Goal: Task Accomplishment & Management: Use online tool/utility

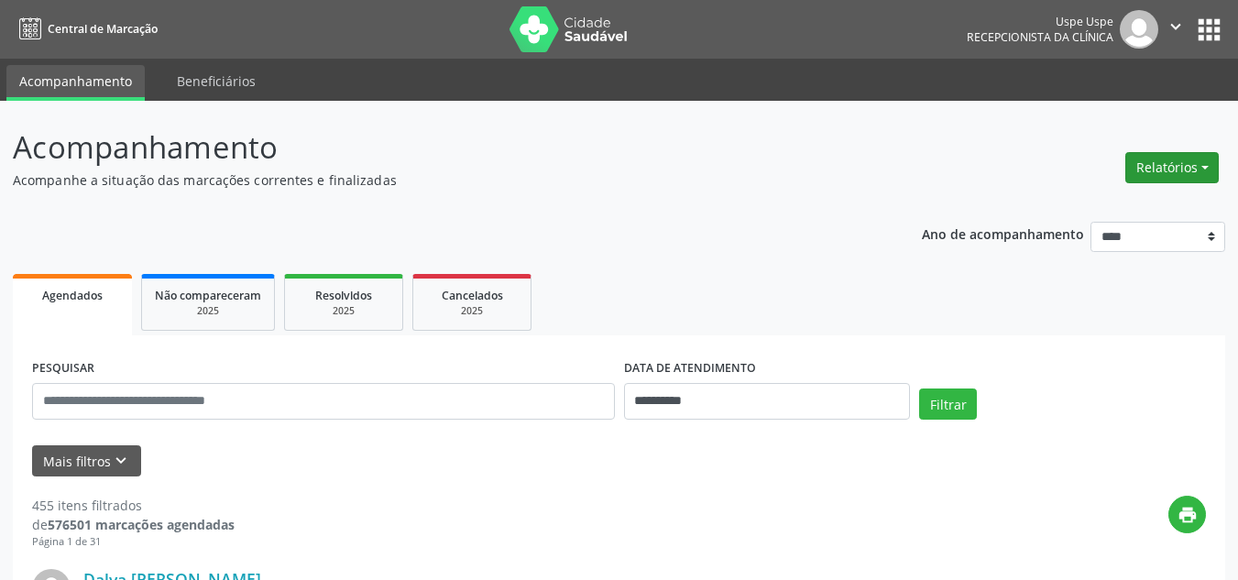
click at [1157, 170] on button "Relatórios" at bounding box center [1171, 167] width 93 height 31
click at [1064, 209] on link "Agendamentos" at bounding box center [1119, 207] width 197 height 26
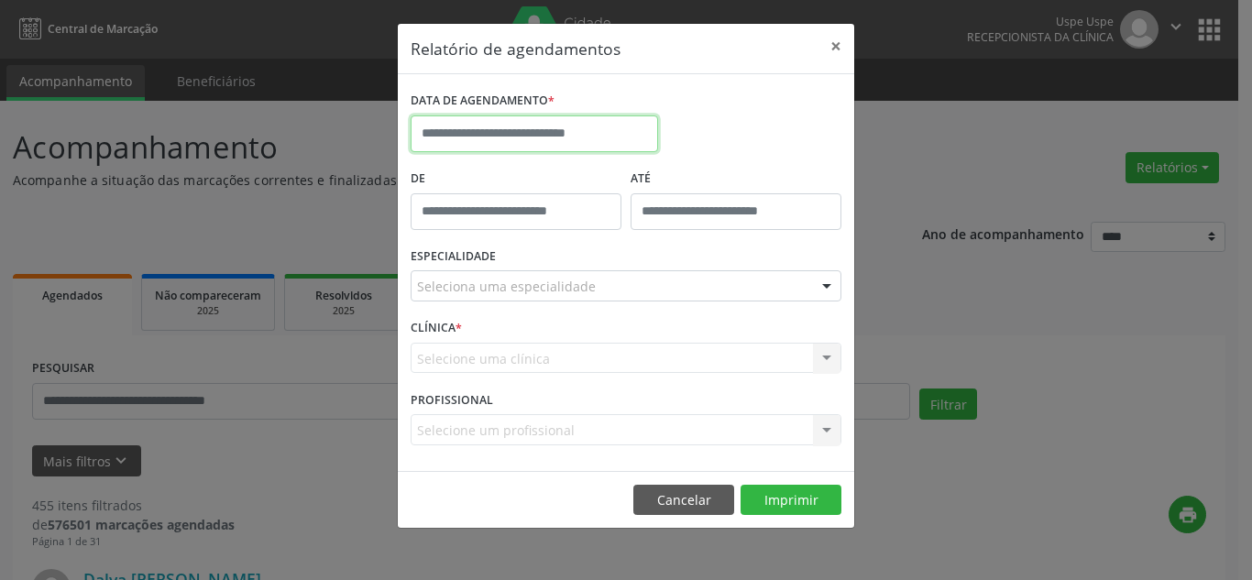
click at [528, 137] on input "text" at bounding box center [534, 133] width 247 height 37
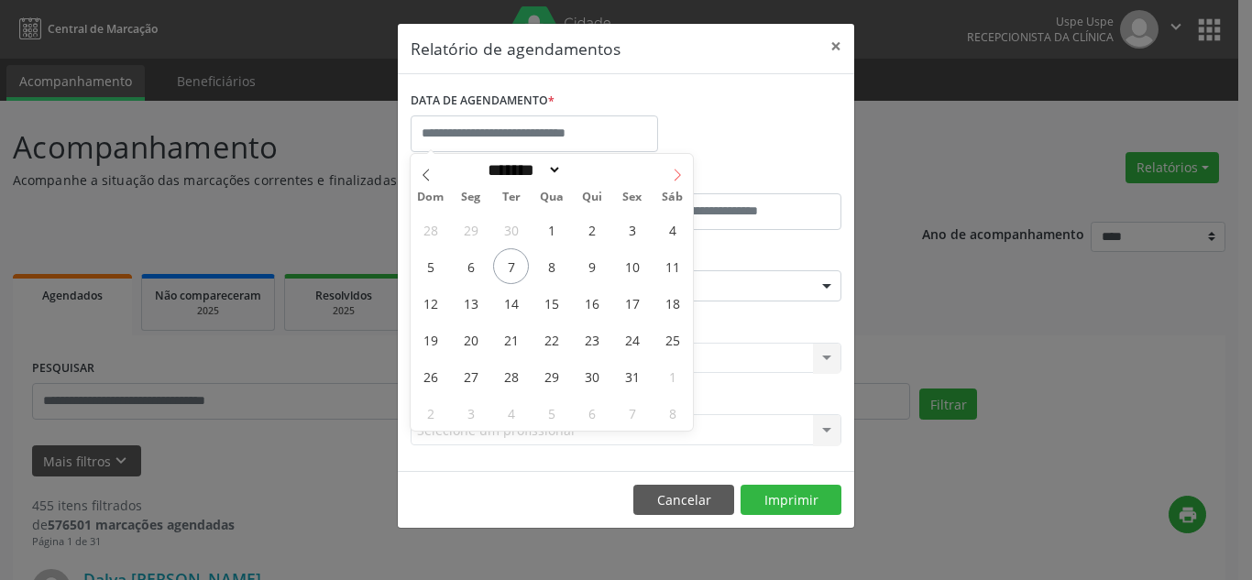
click at [675, 173] on icon at bounding box center [677, 175] width 13 height 13
select select "**"
click at [669, 230] on span "1" at bounding box center [672, 230] width 36 height 36
type input "**********"
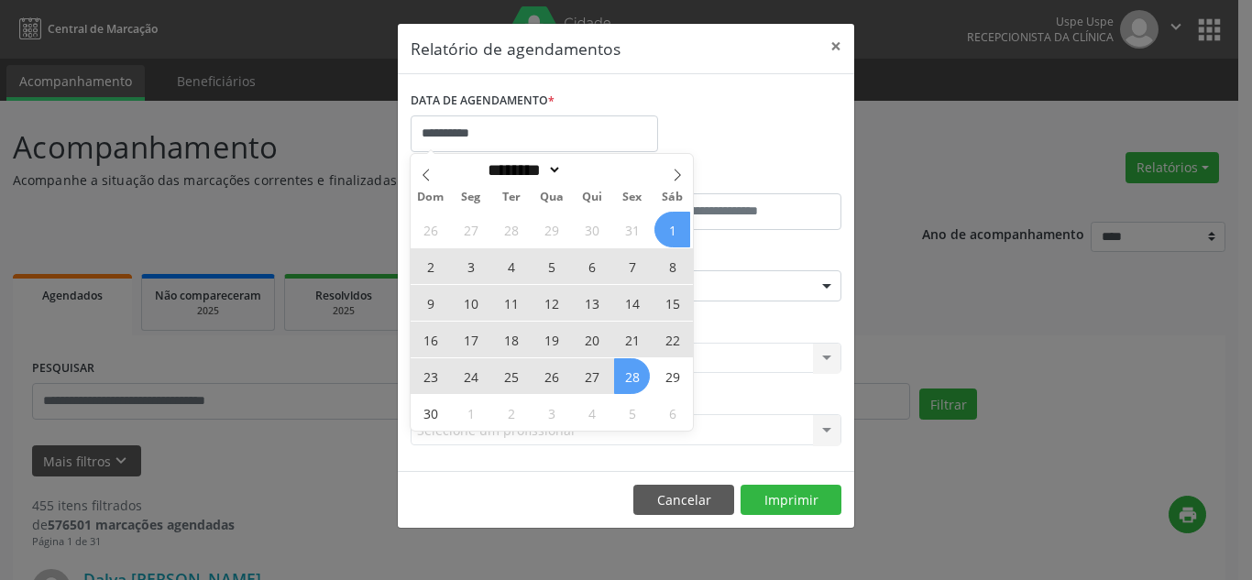
click at [631, 374] on span "28" at bounding box center [632, 376] width 36 height 36
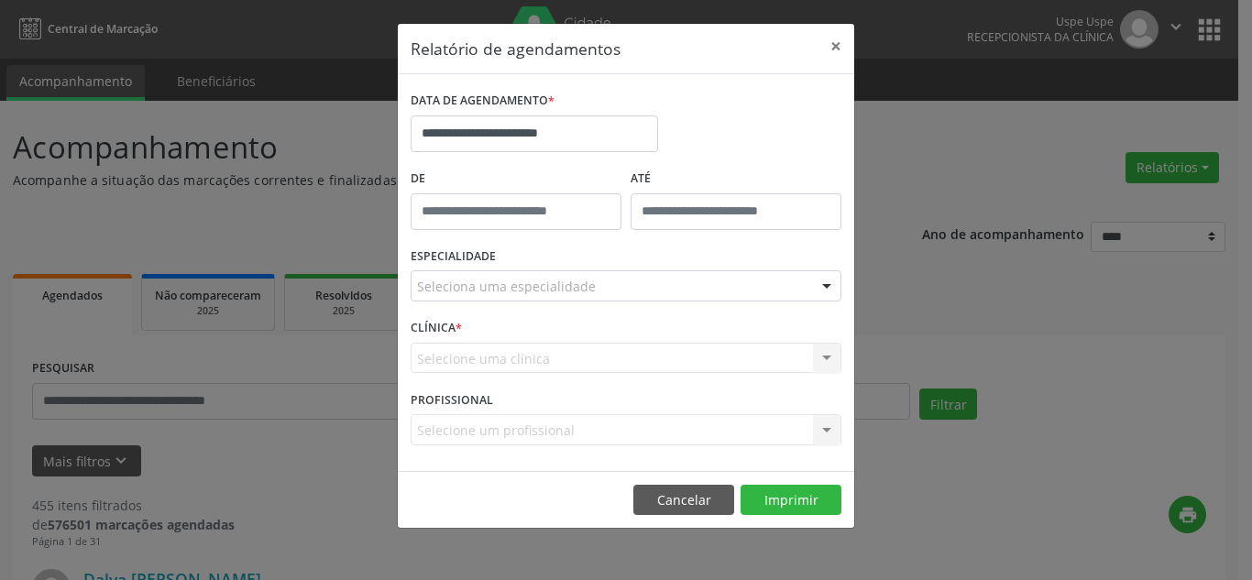
click at [689, 282] on div "Seleciona uma especialidade" at bounding box center [626, 285] width 431 height 31
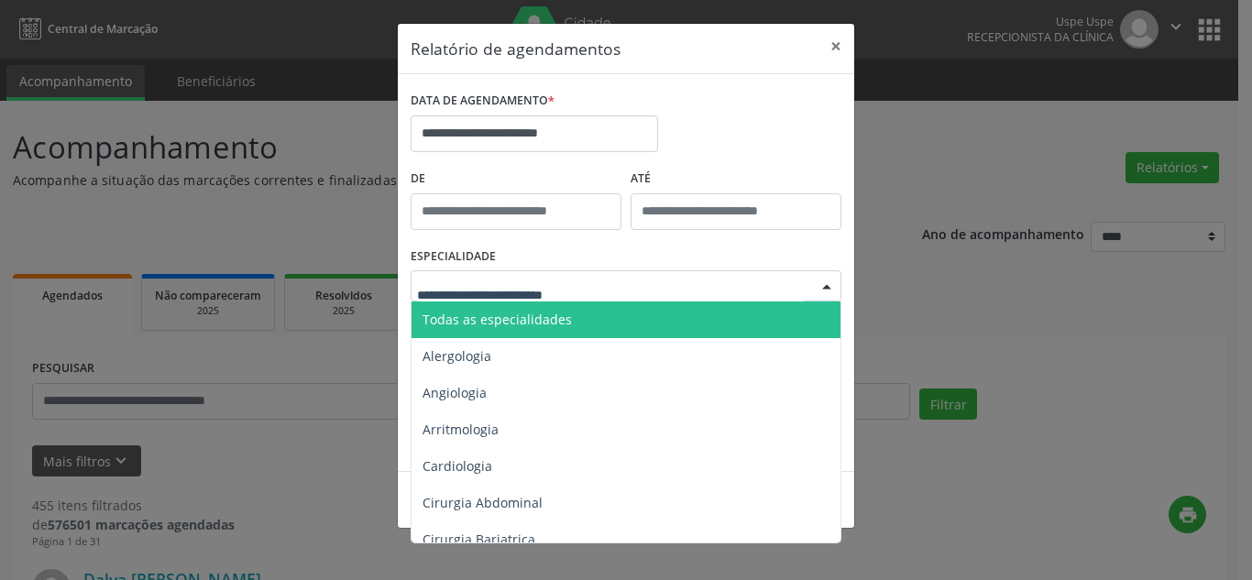
click at [607, 313] on span "Todas as especialidades" at bounding box center [627, 320] width 432 height 37
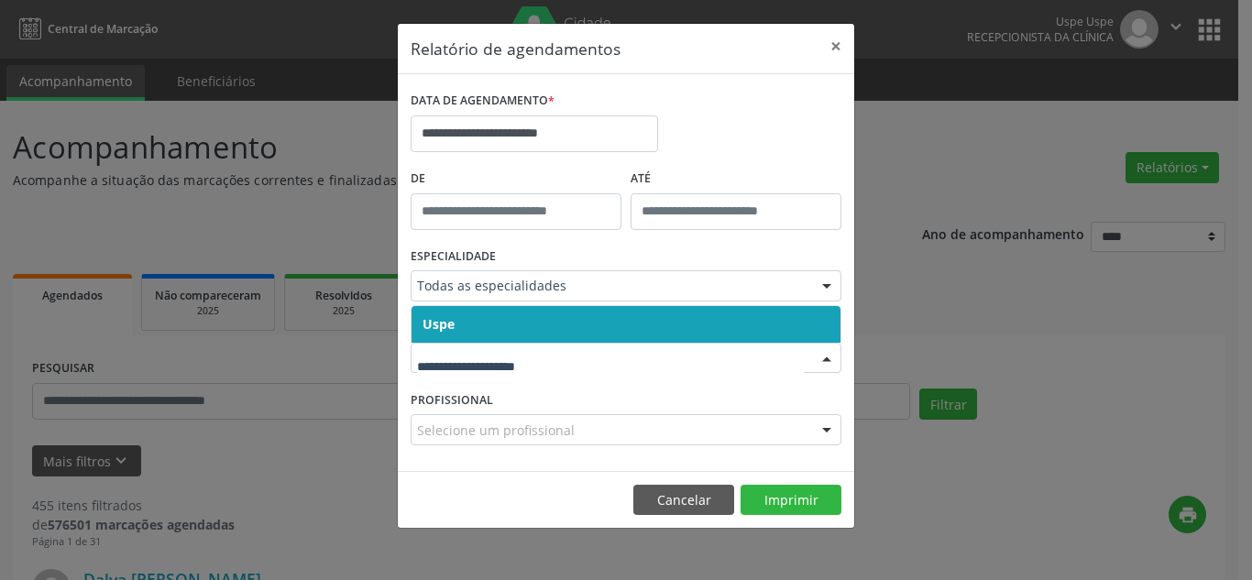
click at [832, 360] on div at bounding box center [826, 359] width 27 height 31
click at [686, 319] on span "Uspe" at bounding box center [625, 324] width 429 height 37
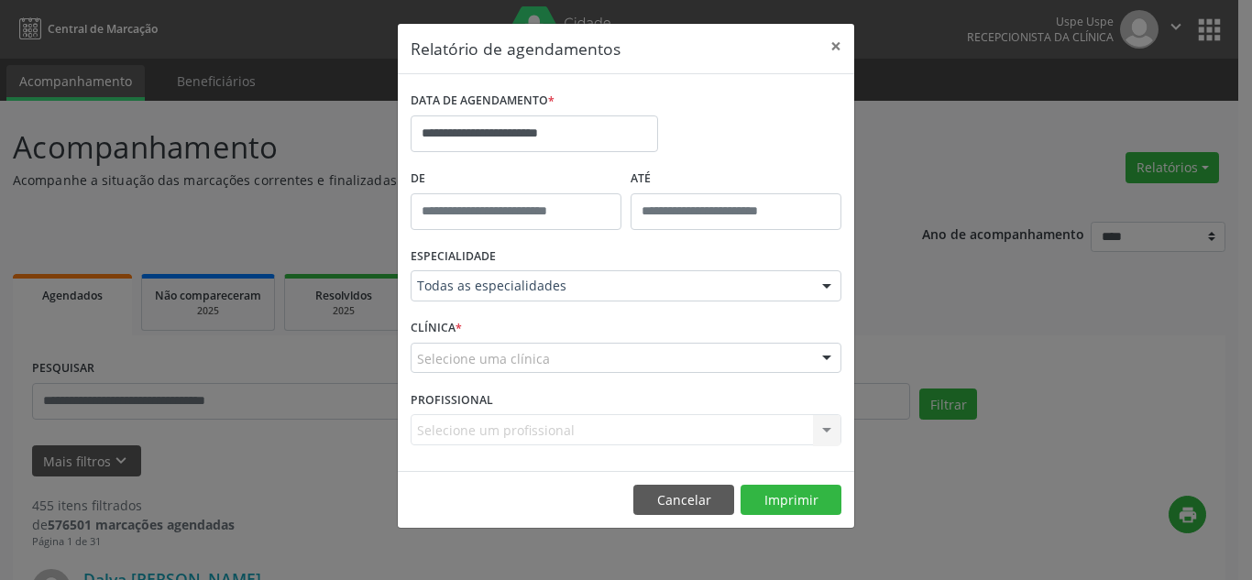
click at [769, 353] on div "Selecione uma clínica" at bounding box center [626, 358] width 431 height 31
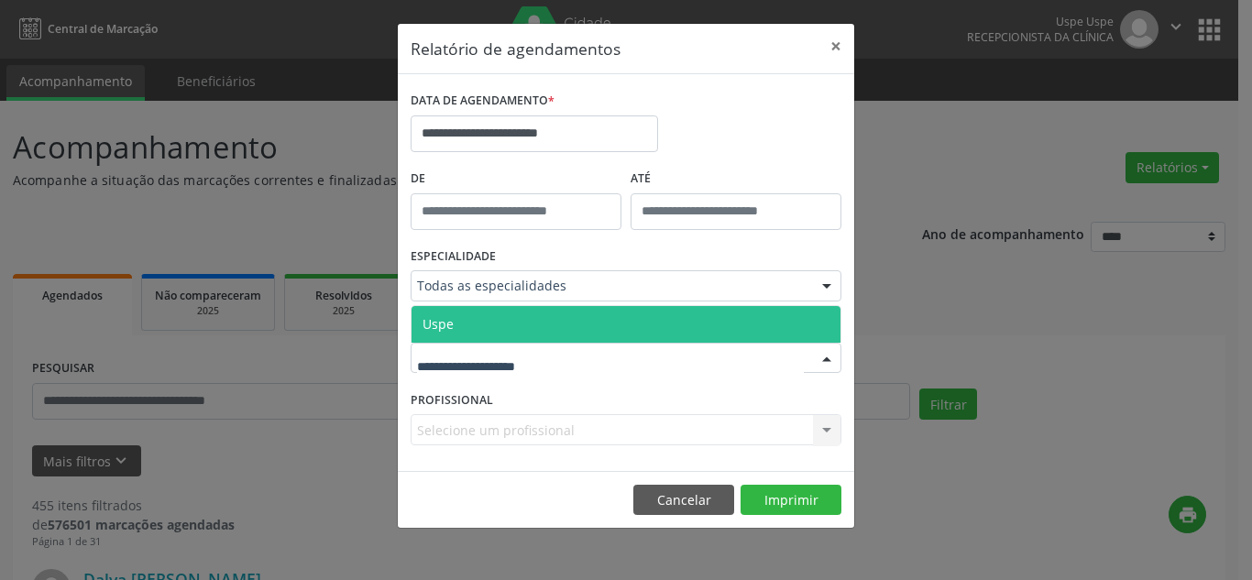
click at [728, 313] on span "Uspe" at bounding box center [625, 324] width 429 height 37
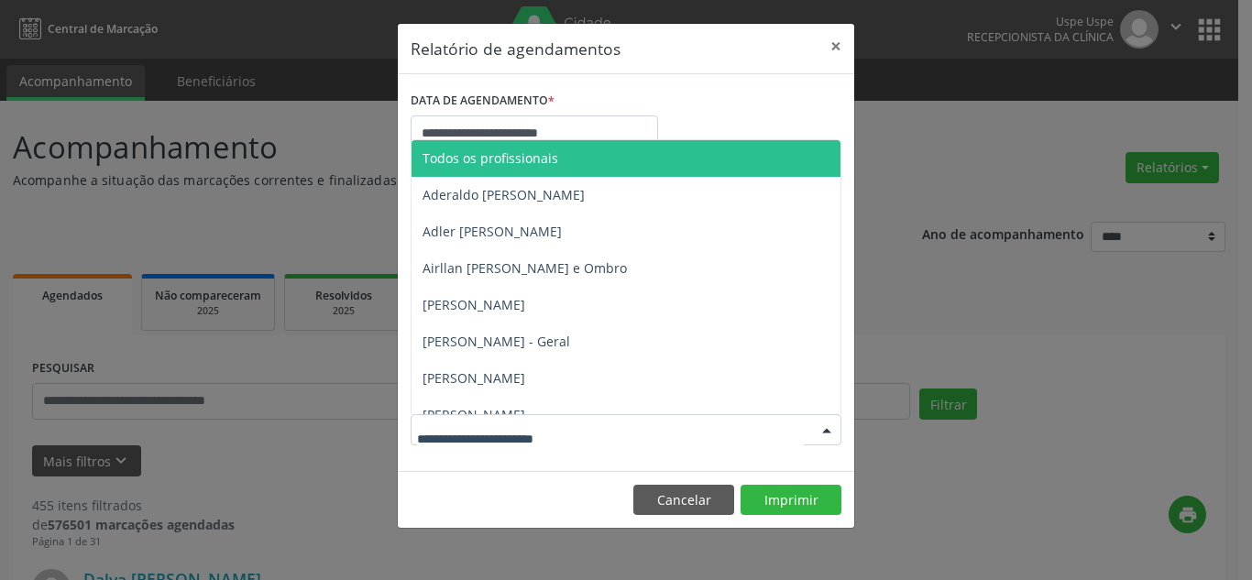
click at [825, 433] on div at bounding box center [826, 430] width 27 height 31
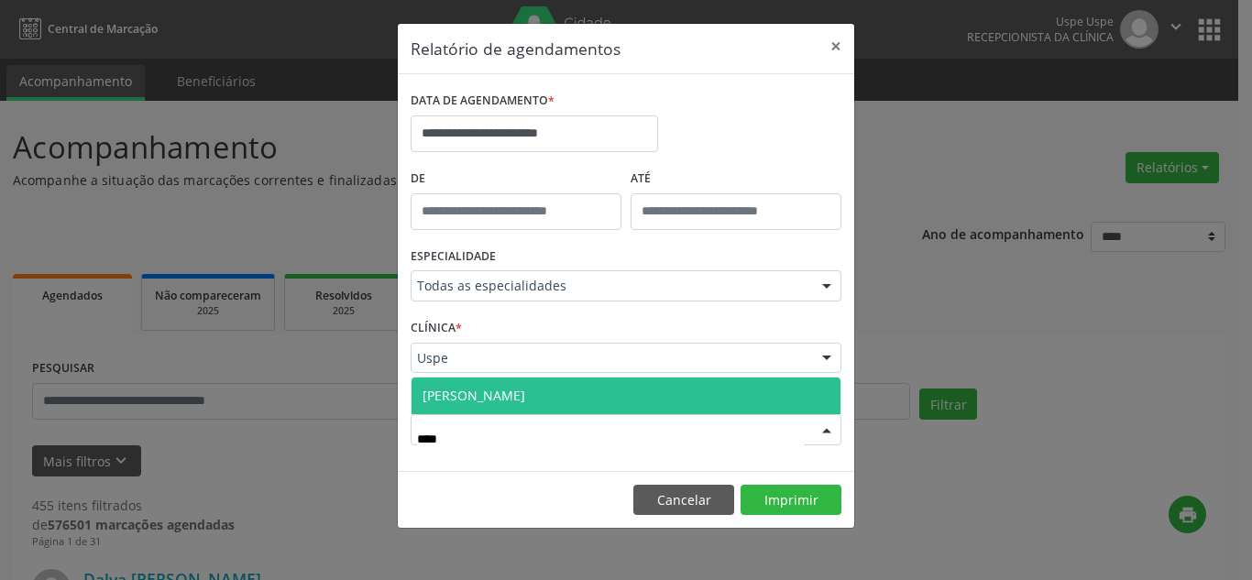
type input "*****"
click at [743, 395] on span "[PERSON_NAME]" at bounding box center [625, 396] width 429 height 37
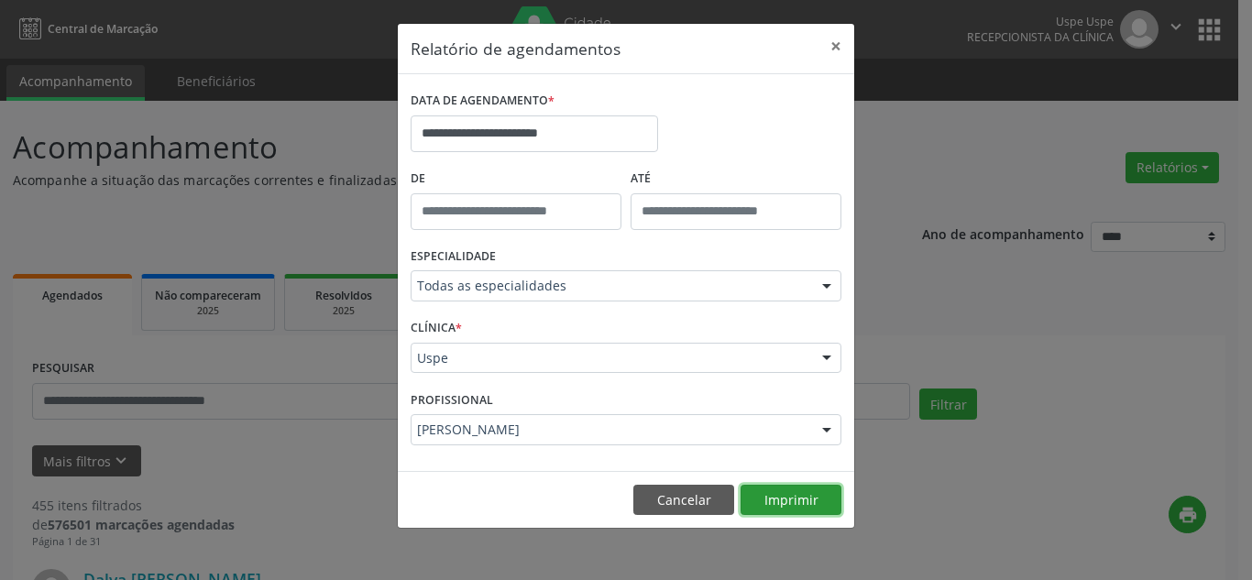
click at [813, 499] on button "Imprimir" at bounding box center [791, 500] width 101 height 31
